Goal: Check status

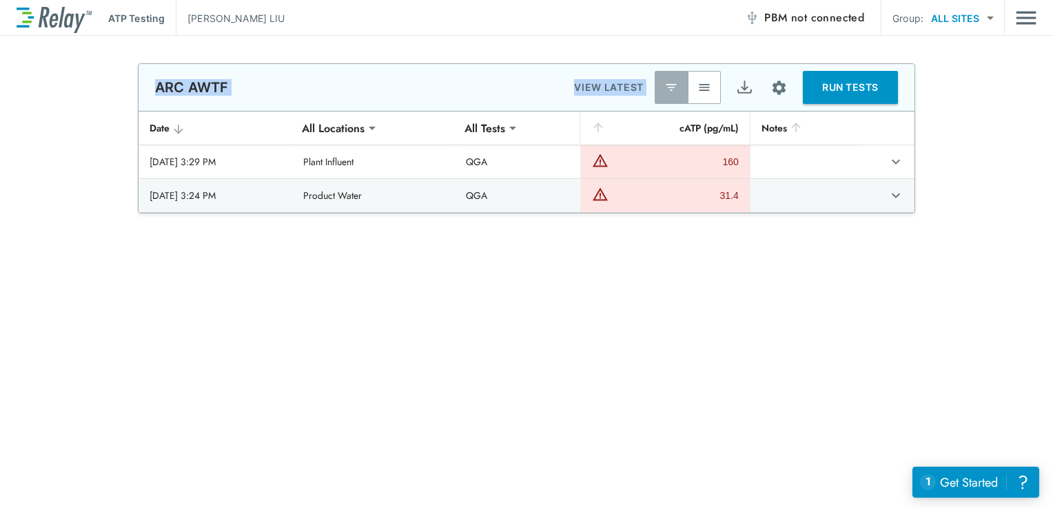
drag, startPoint x: 688, startPoint y: 25, endPoint x: 1009, endPoint y: -16, distance: 323.0
click at [1009, 0] on html "**********" at bounding box center [526, 254] width 1053 height 508
click at [1033, 148] on div "**********" at bounding box center [526, 138] width 1053 height 150
